Goal: Find specific page/section

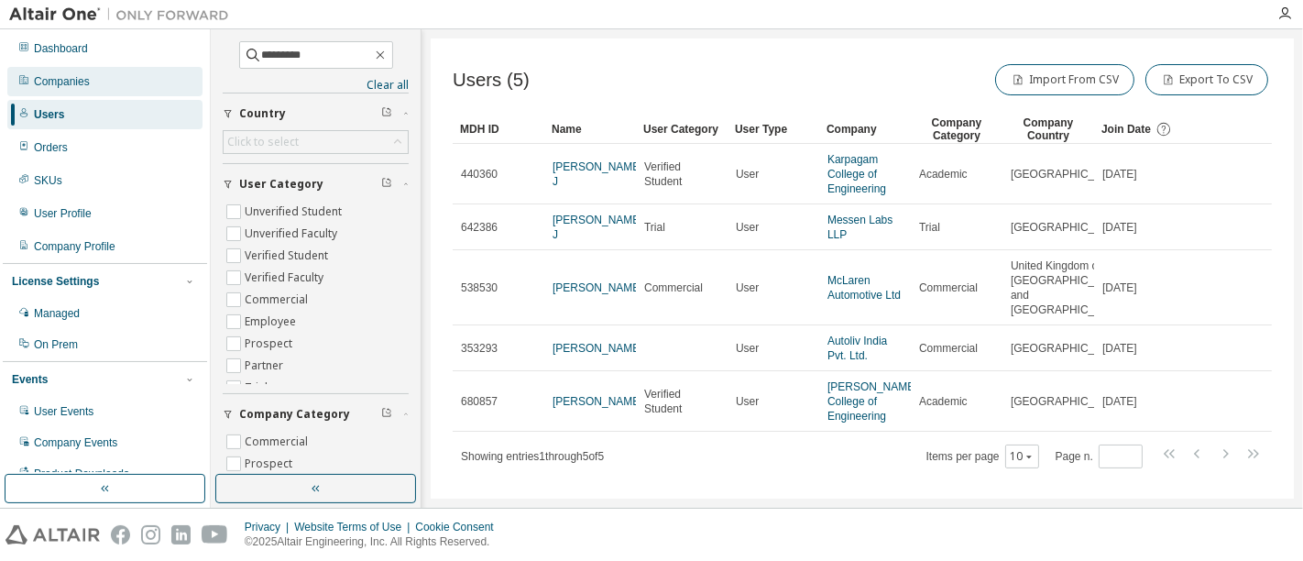
click at [101, 84] on div "Companies" at bounding box center [104, 81] width 195 height 29
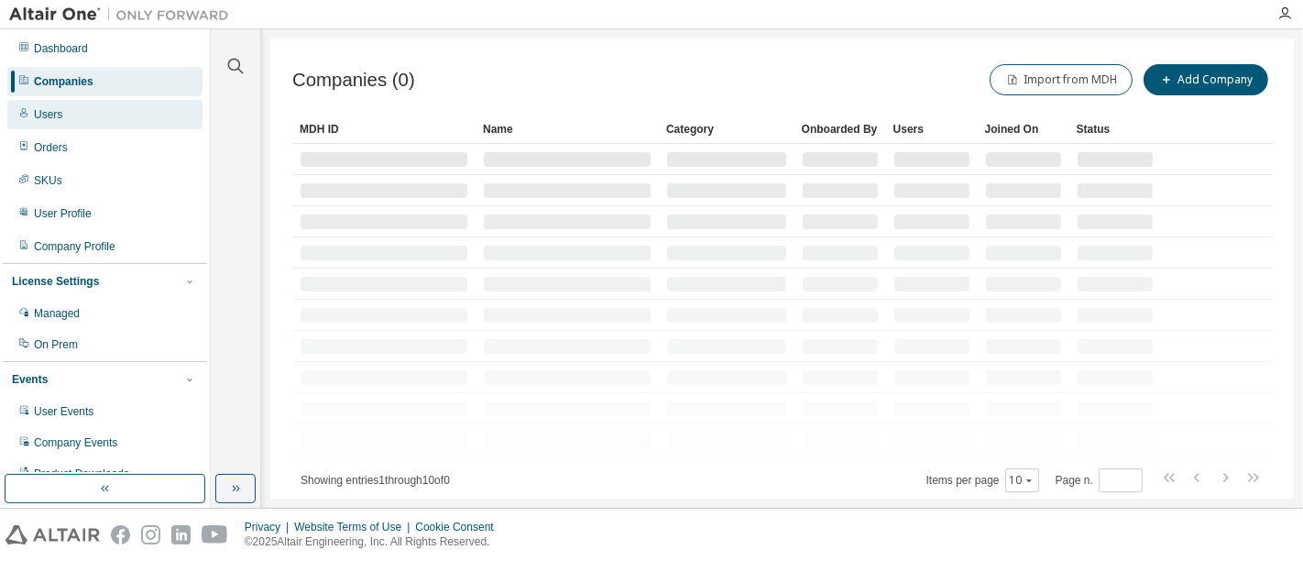
click at [101, 105] on div "Users" at bounding box center [104, 114] width 195 height 29
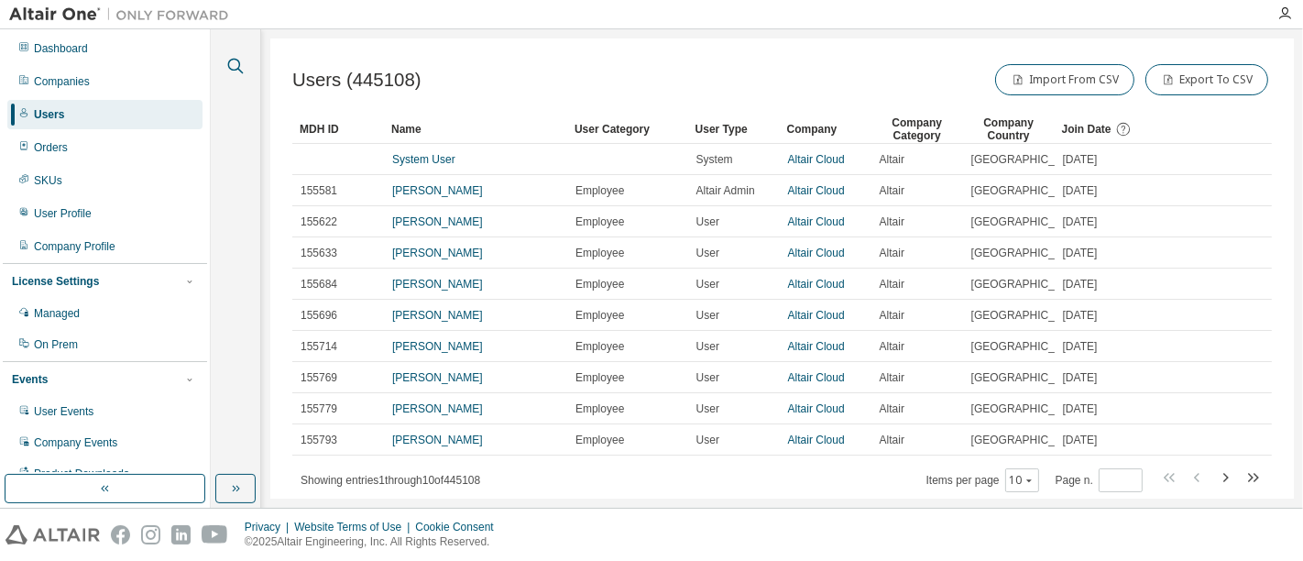
click at [237, 64] on icon "button" at bounding box center [235, 66] width 22 height 22
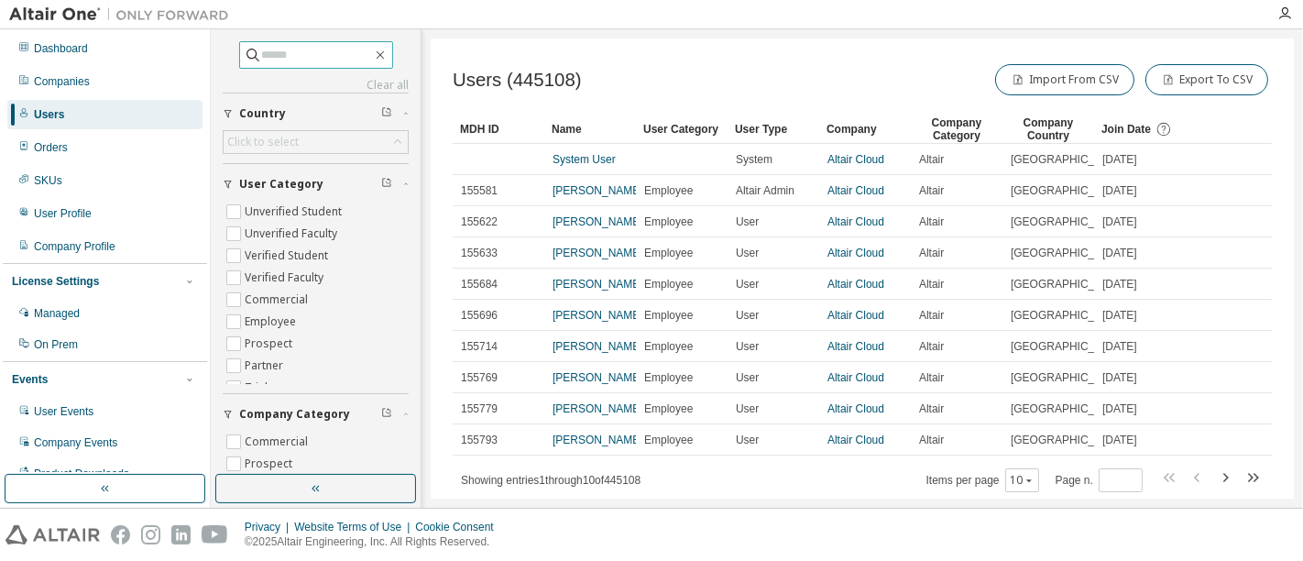
click at [262, 56] on input "text" at bounding box center [317, 55] width 110 height 18
type input "**********"
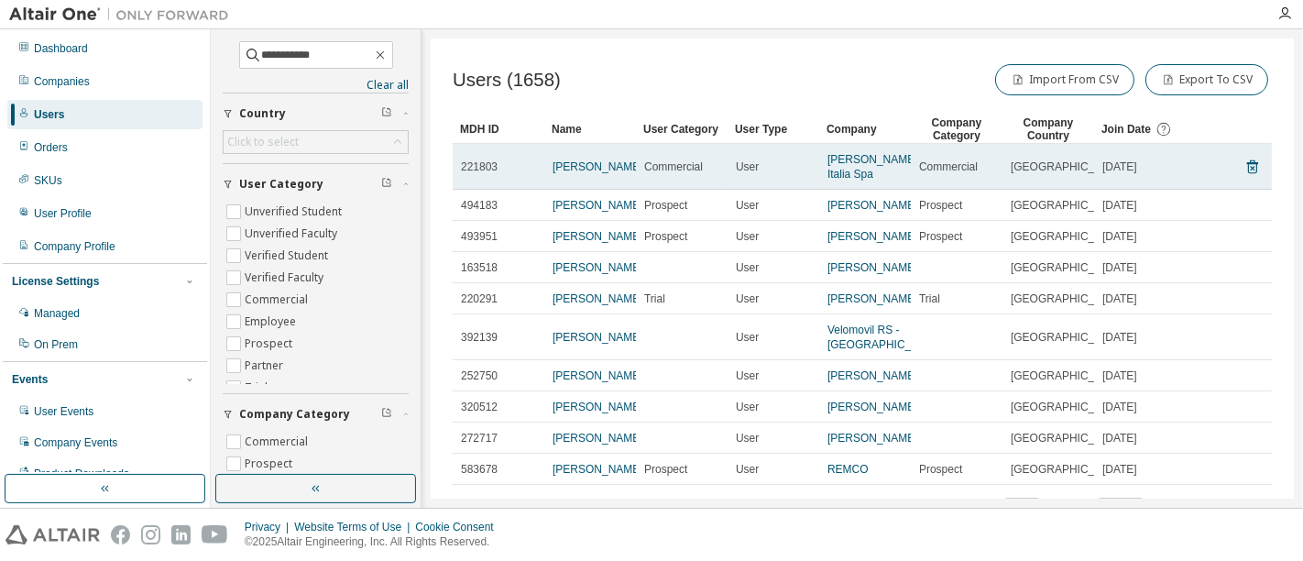
click at [860, 166] on span "[PERSON_NAME] Italia Spa" at bounding box center [872, 166] width 91 height 29
click at [844, 160] on link "[PERSON_NAME] Italia Spa" at bounding box center [872, 166] width 91 height 27
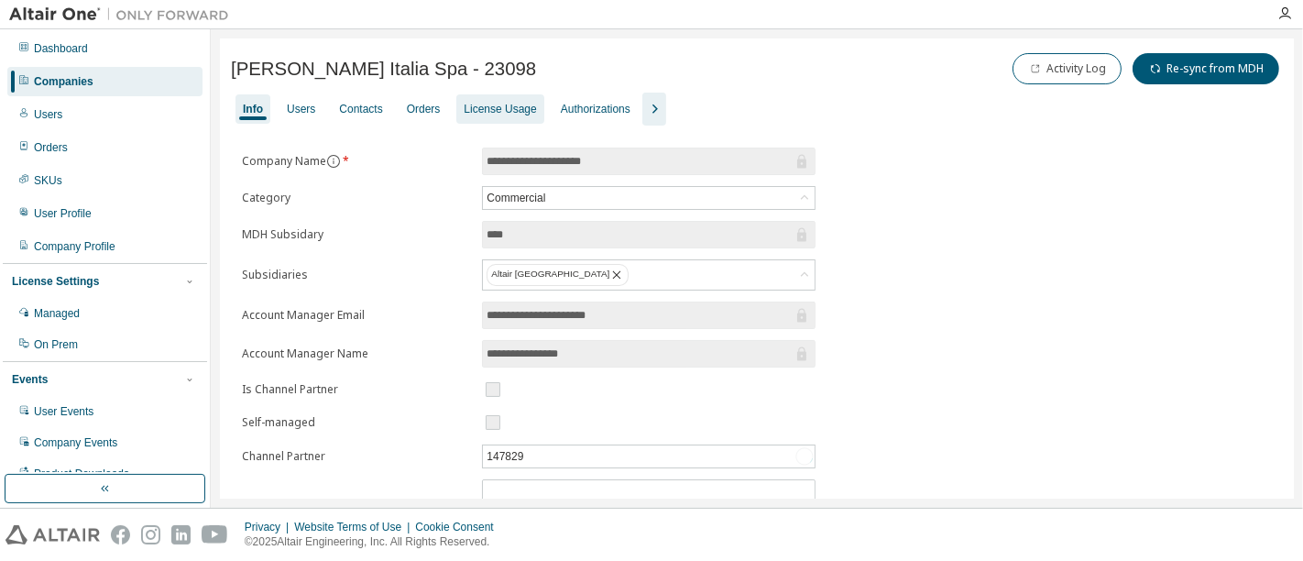
click at [495, 113] on div "License Usage" at bounding box center [500, 109] width 72 height 15
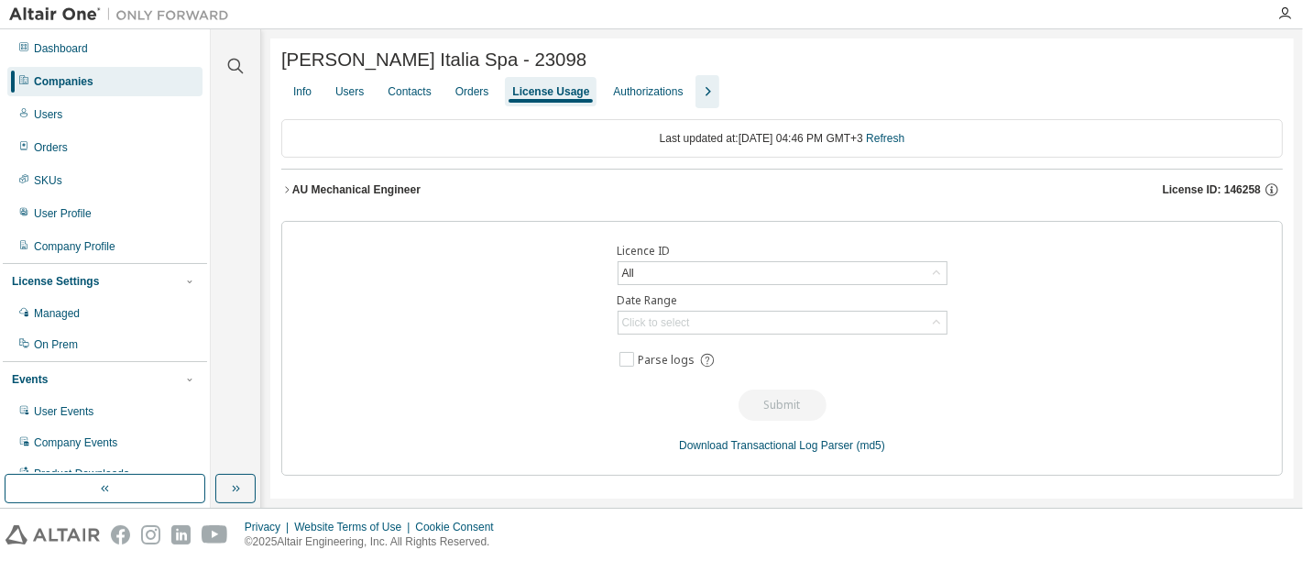
click at [285, 192] on icon "button" at bounding box center [286, 189] width 11 height 11
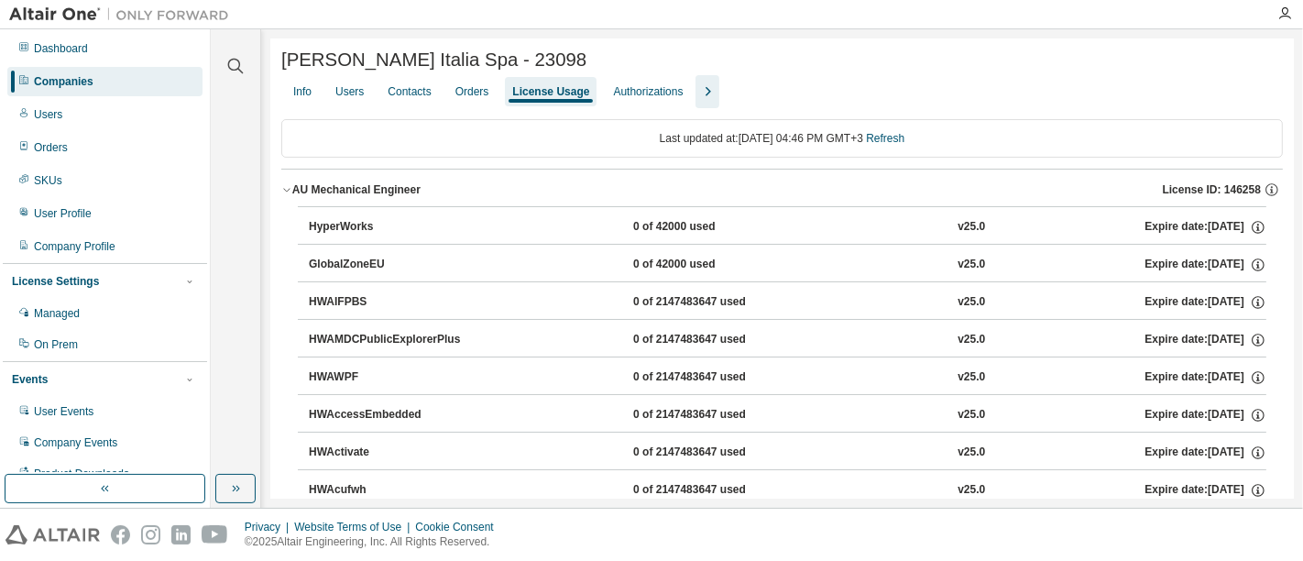
click at [285, 192] on icon "button" at bounding box center [286, 189] width 11 height 11
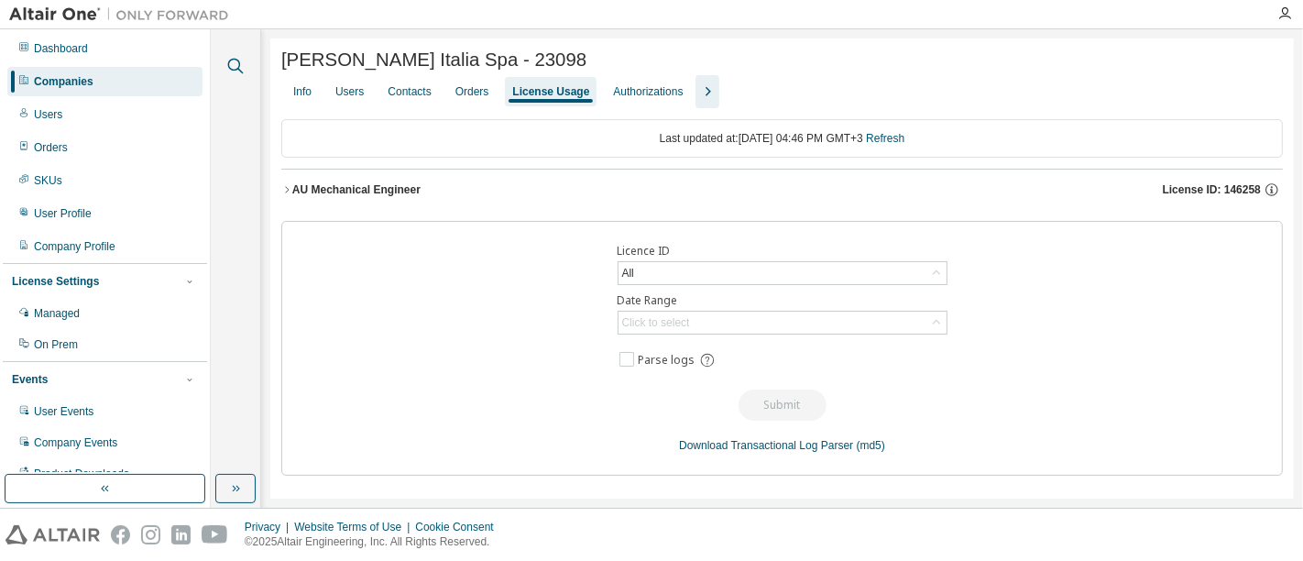
click at [227, 71] on icon "button" at bounding box center [235, 66] width 22 height 22
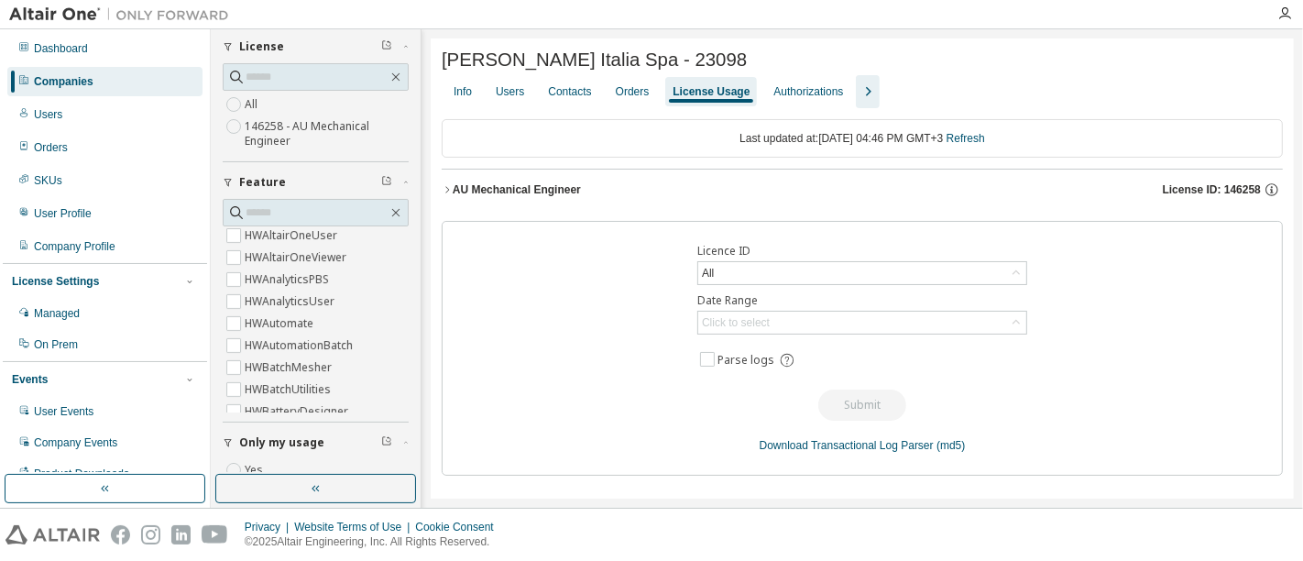
scroll to position [293, 0]
